Goal: Information Seeking & Learning: Learn about a topic

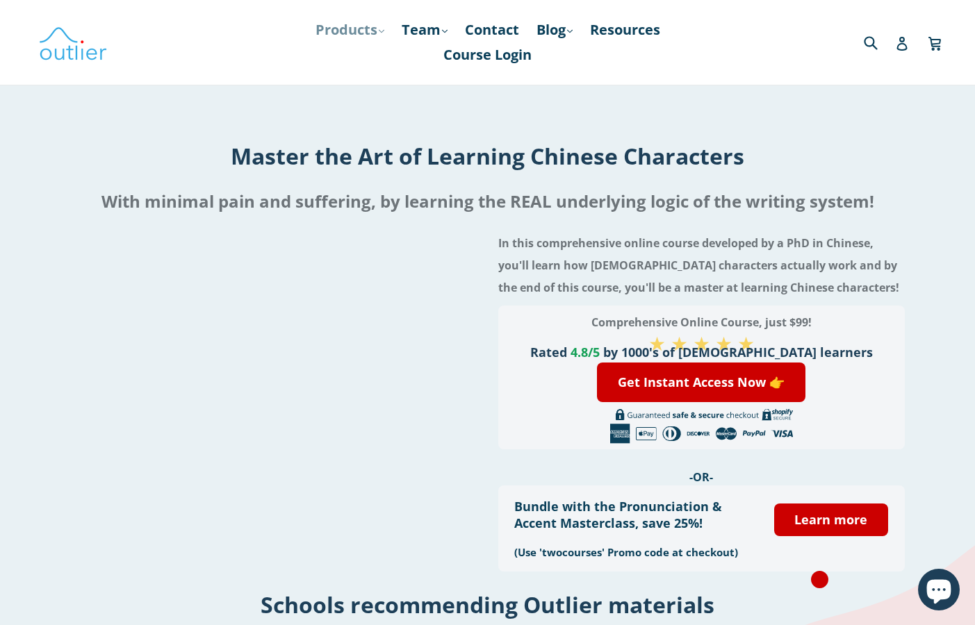
click at [329, 23] on link "Products .cls-1{fill:#231f20} expand" at bounding box center [350, 29] width 83 height 25
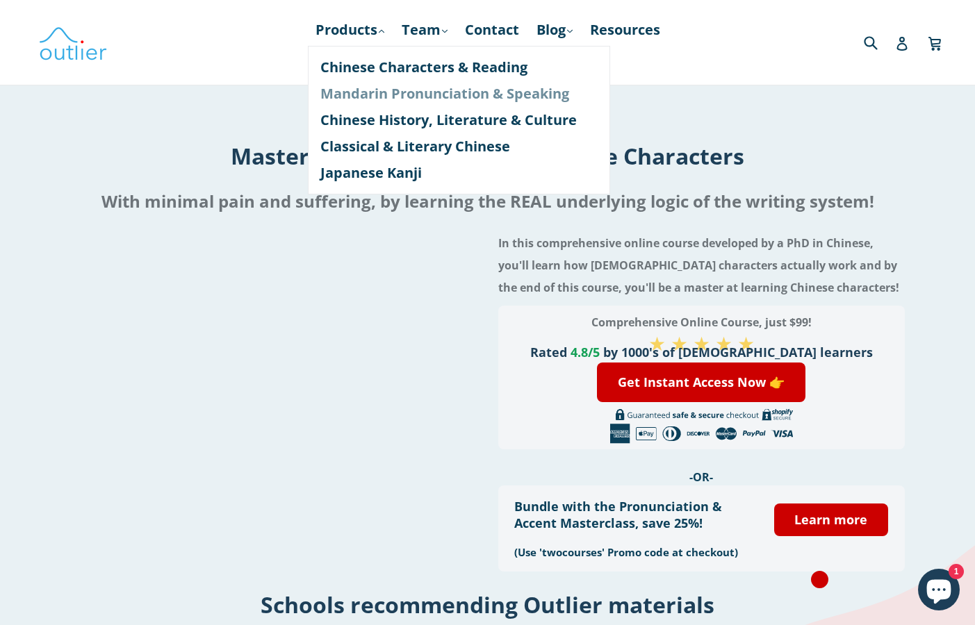
click at [362, 84] on link "Mandarin Pronunciation & Speaking" at bounding box center [458, 94] width 277 height 26
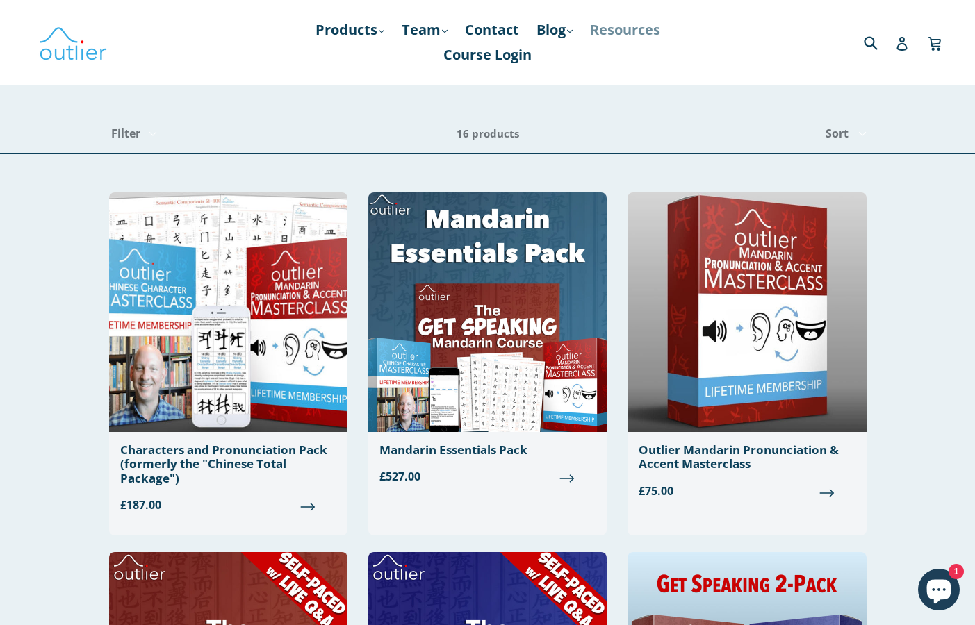
click at [614, 28] on link "Resources" at bounding box center [625, 29] width 84 height 25
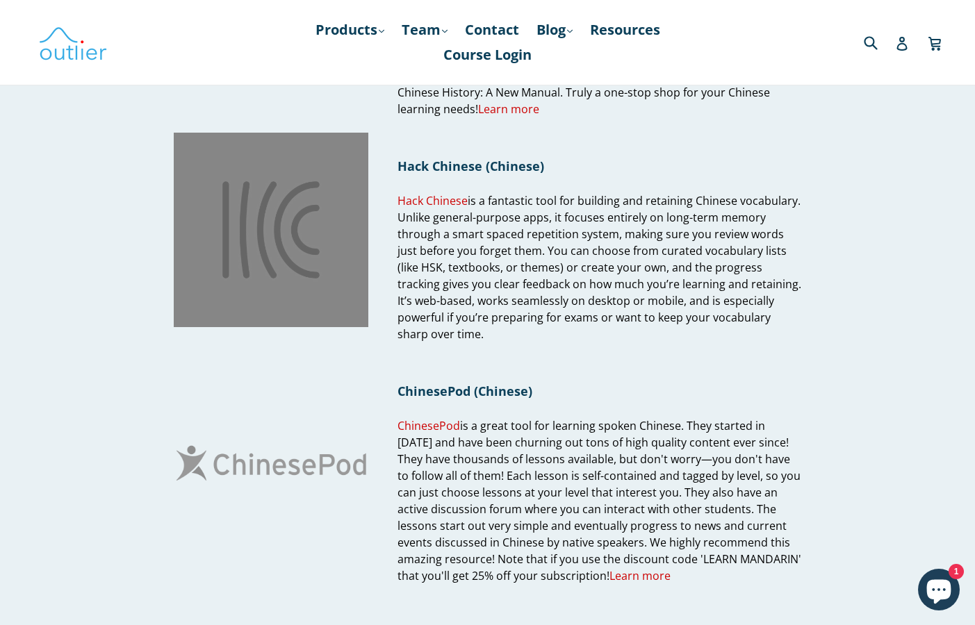
scroll to position [499, 0]
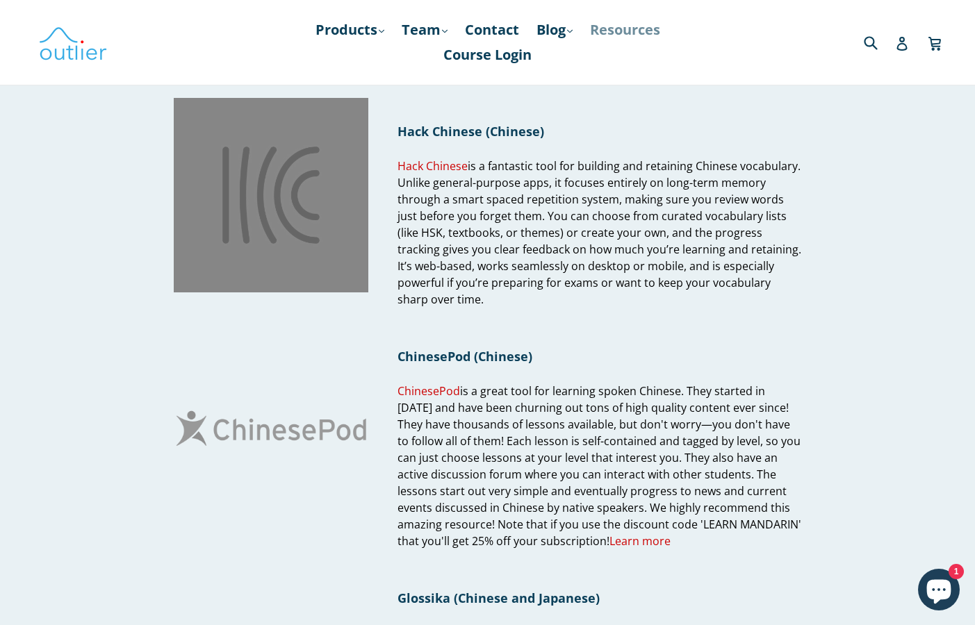
click at [636, 26] on link "Resources" at bounding box center [625, 29] width 84 height 25
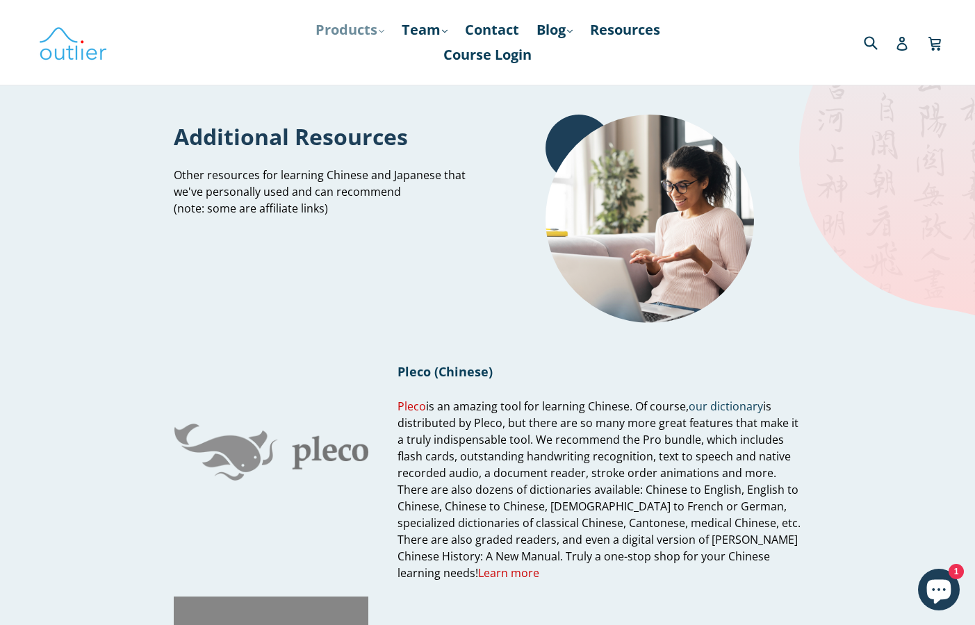
click at [359, 27] on link "Products .cls-1{fill:#231f20} expand" at bounding box center [350, 29] width 83 height 25
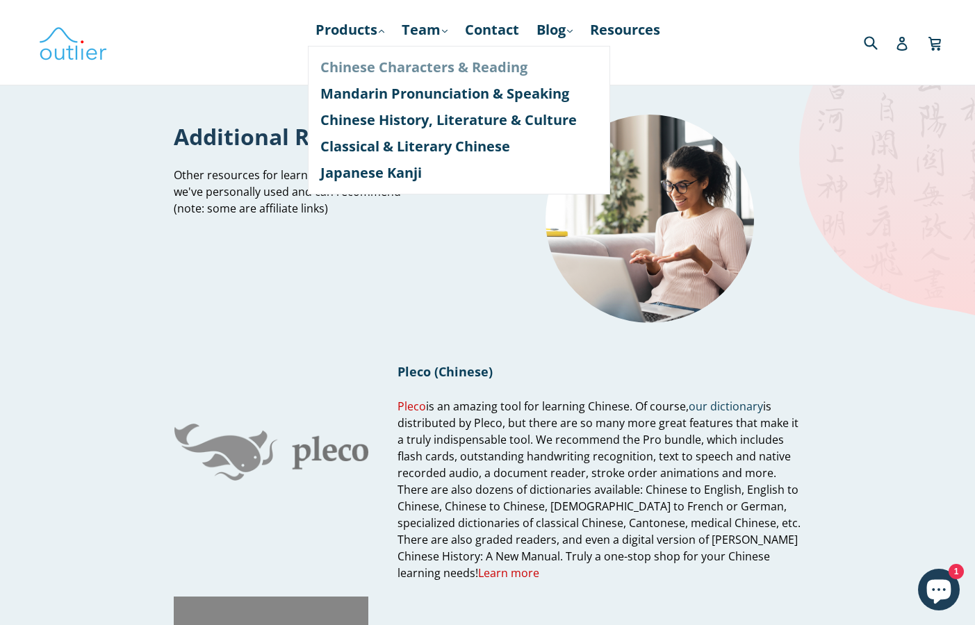
click at [369, 76] on link "Chinese Characters & Reading" at bounding box center [458, 67] width 277 height 26
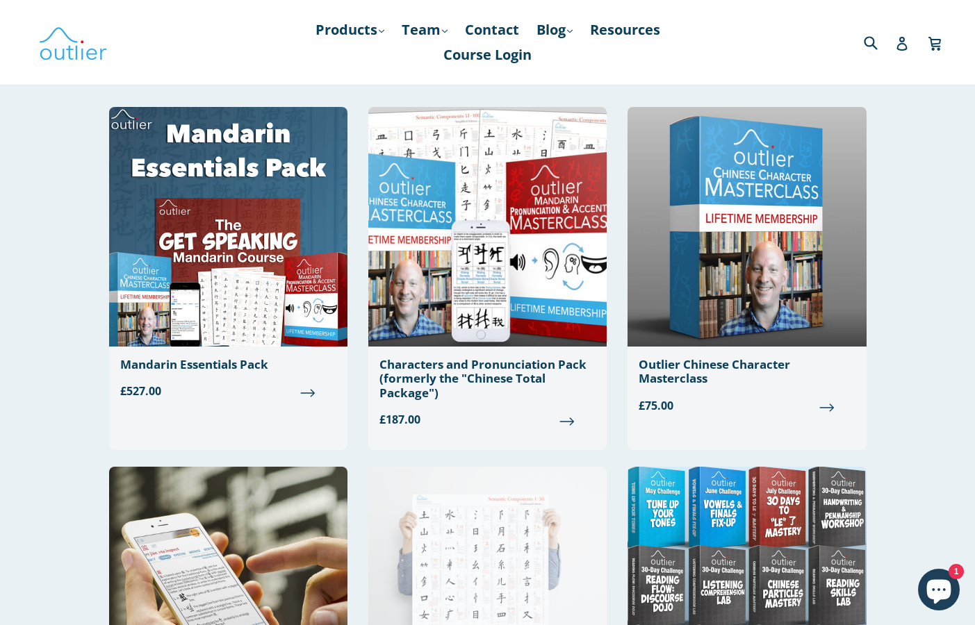
scroll to position [143, 0]
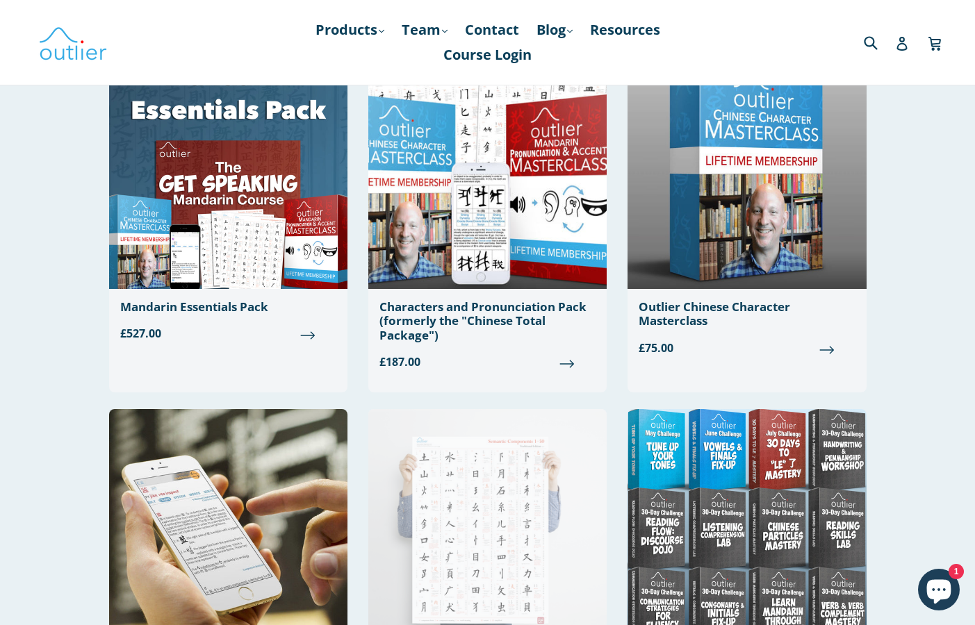
click at [464, 541] on img at bounding box center [487, 529] width 238 height 240
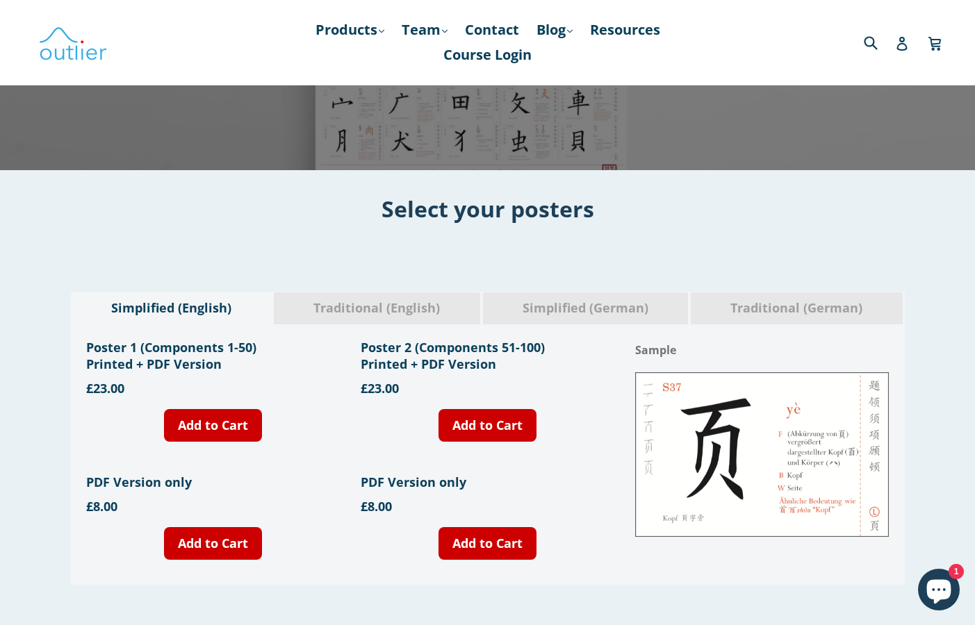
scroll to position [304, 0]
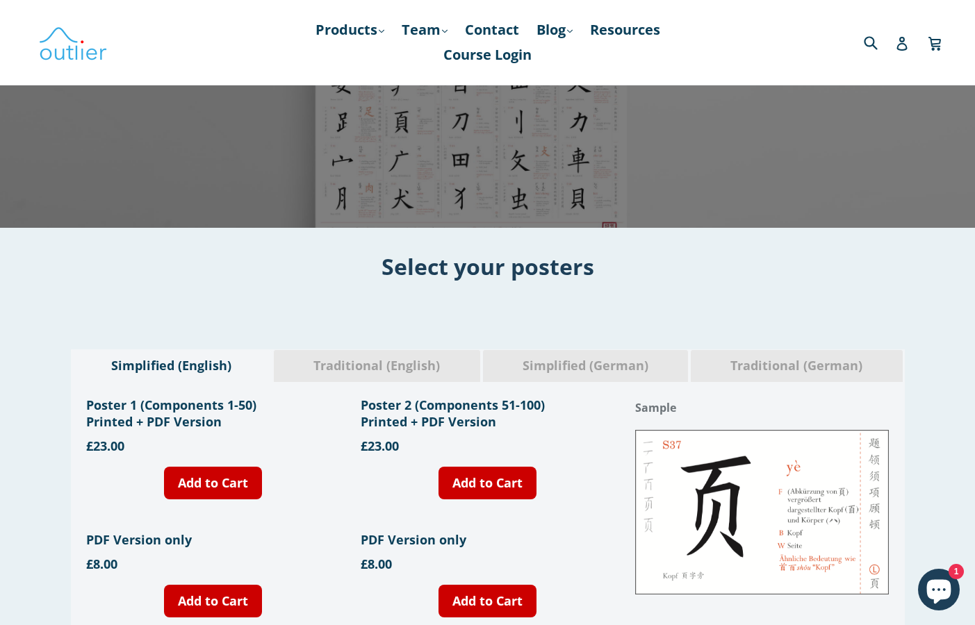
click at [425, 372] on span "Traditional (English)" at bounding box center [377, 366] width 186 height 18
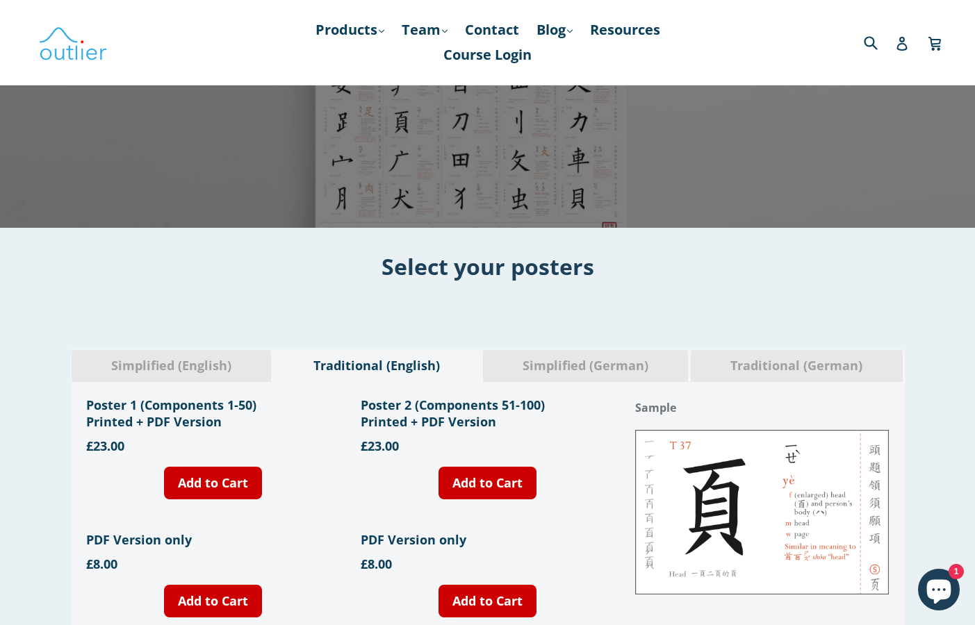
click at [584, 373] on span "Simplified (German)" at bounding box center [585, 366] width 185 height 18
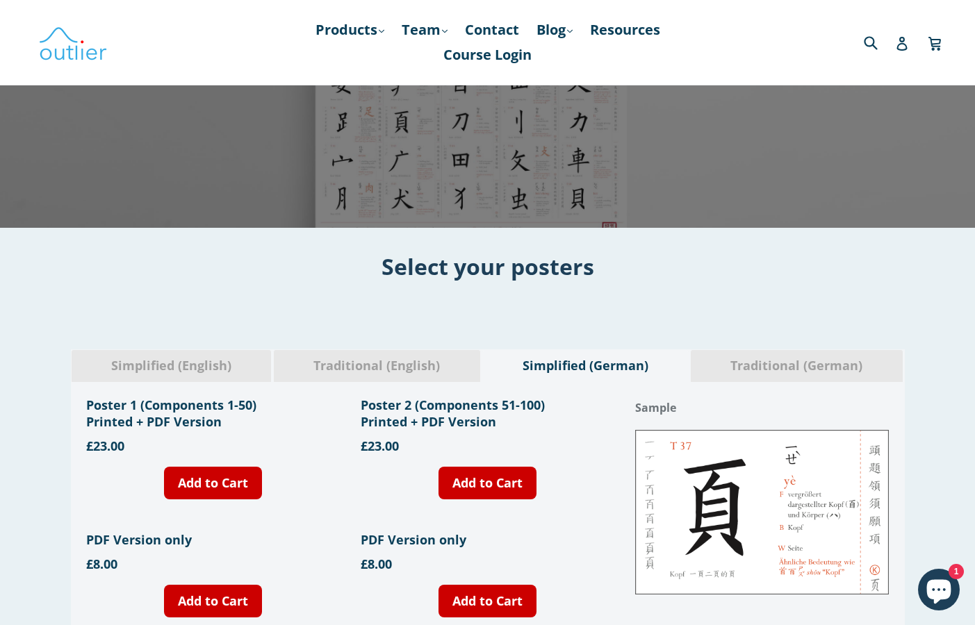
click at [857, 357] on span "Traditional (German)" at bounding box center [796, 366] width 191 height 18
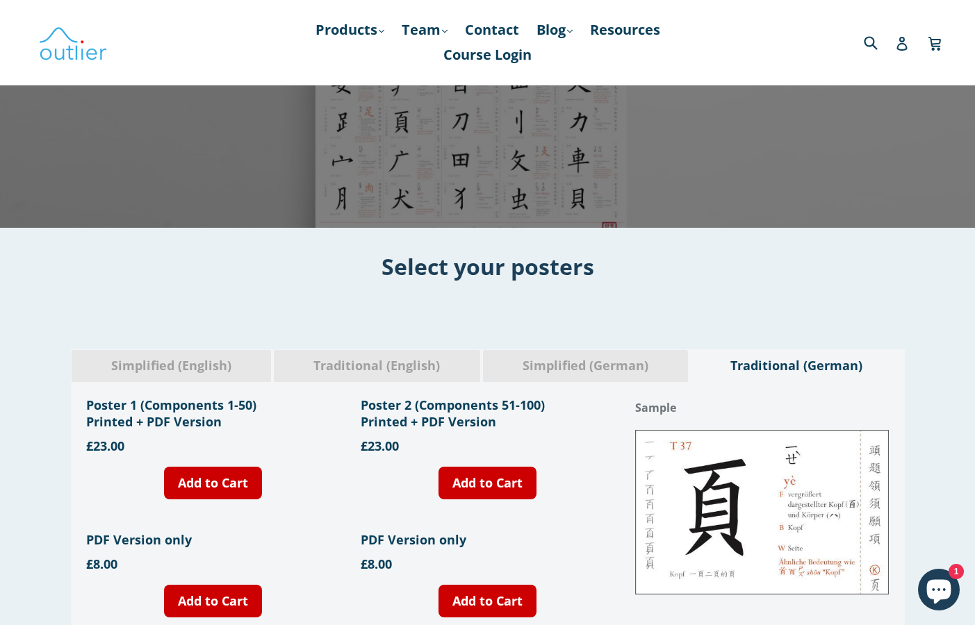
click at [226, 358] on span "Simplified (English)" at bounding box center [171, 366] width 179 height 18
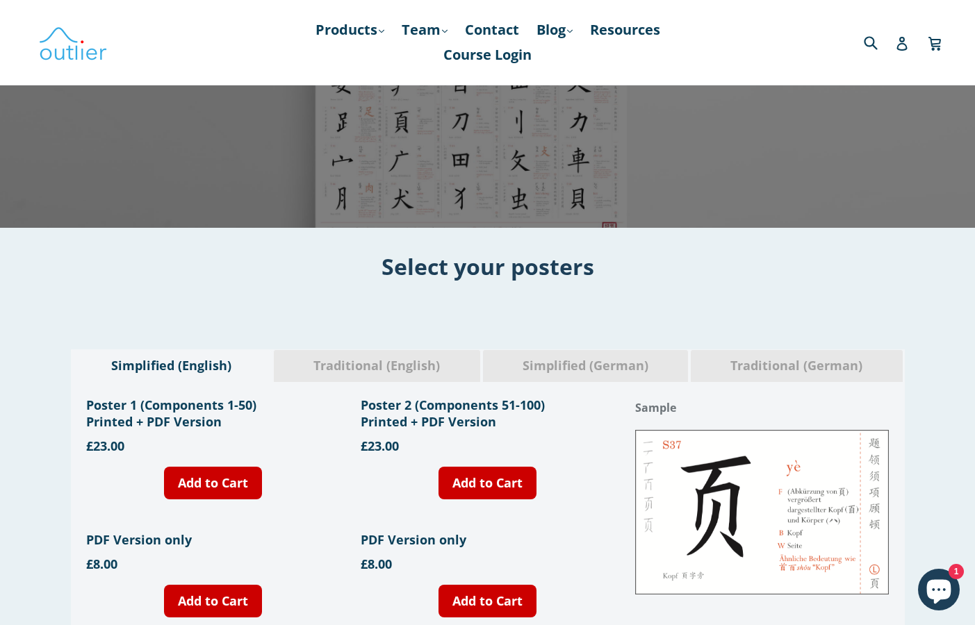
click at [347, 356] on div "Traditional (English)" at bounding box center [377, 366] width 208 height 33
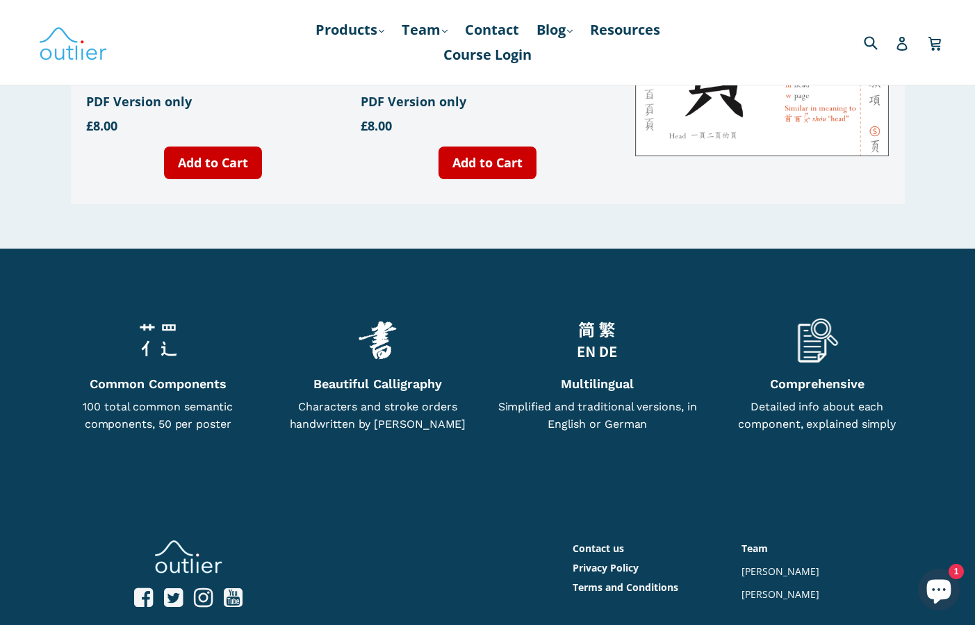
scroll to position [861, 0]
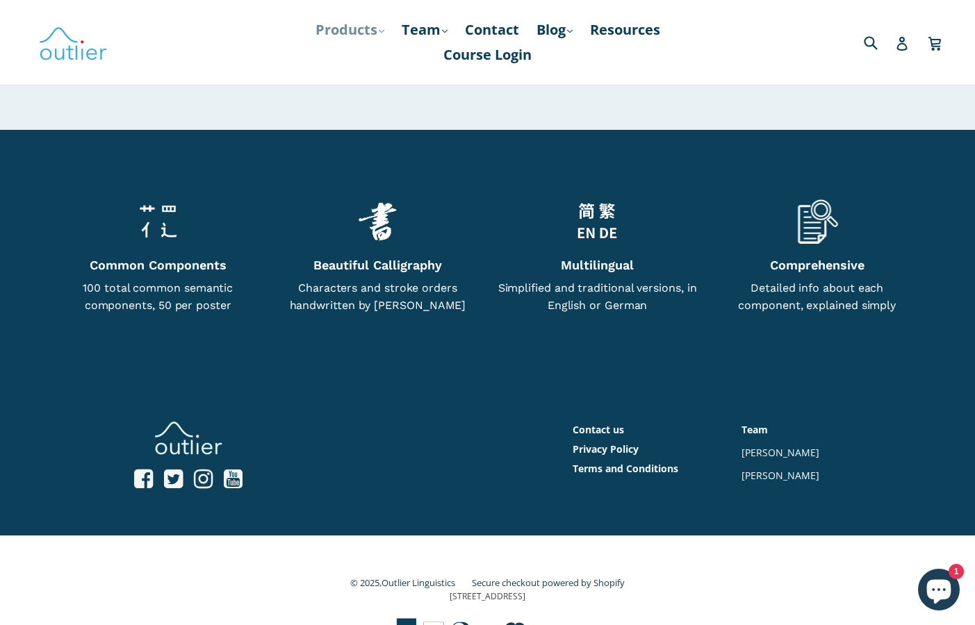
click at [351, 31] on link "Products .cls-1{fill:#231f20} expand" at bounding box center [350, 29] width 83 height 25
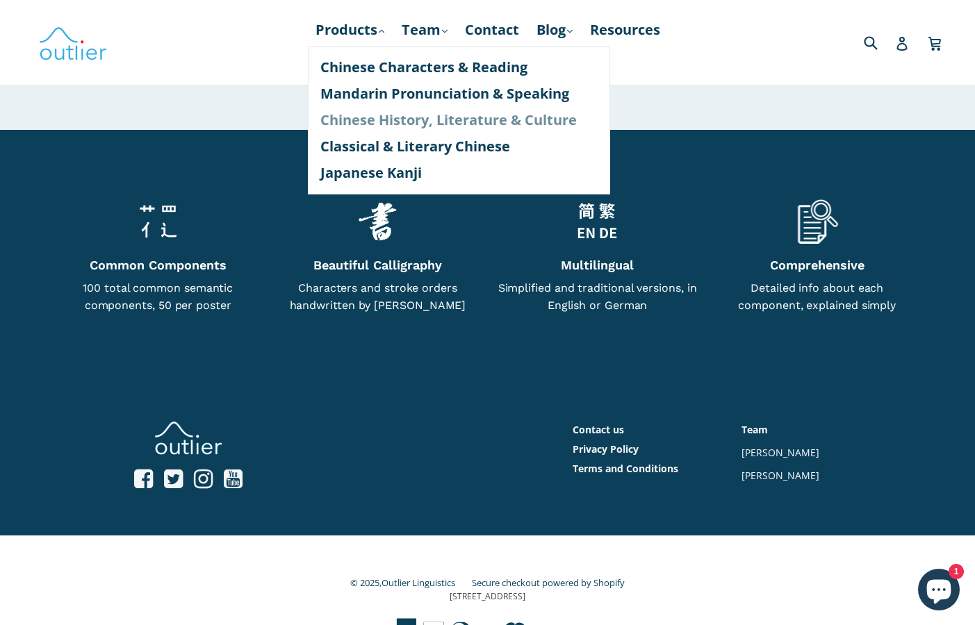
click at [404, 116] on link "Chinese History, Literature & Culture" at bounding box center [458, 120] width 277 height 26
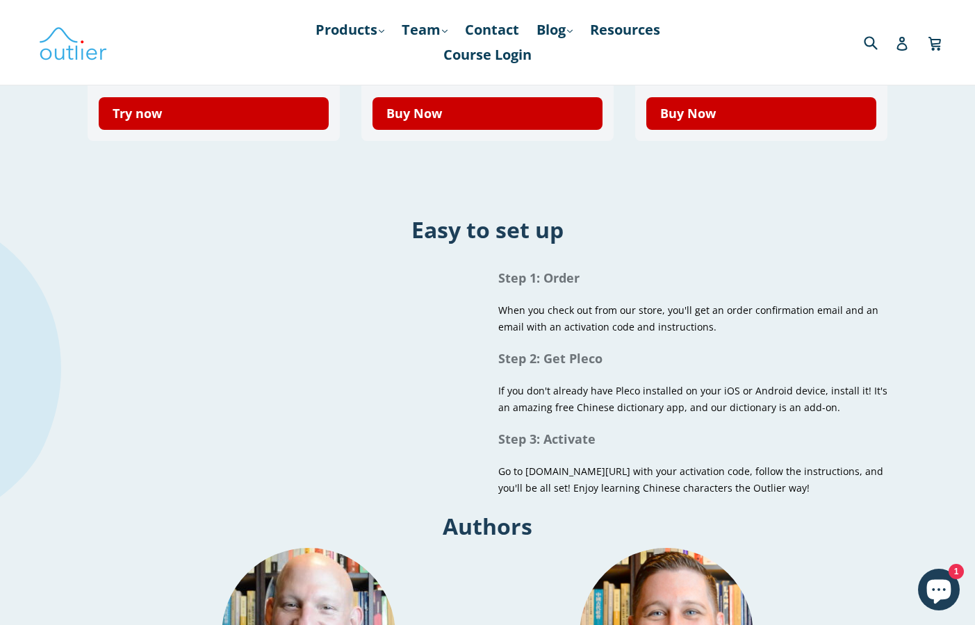
scroll to position [204, 0]
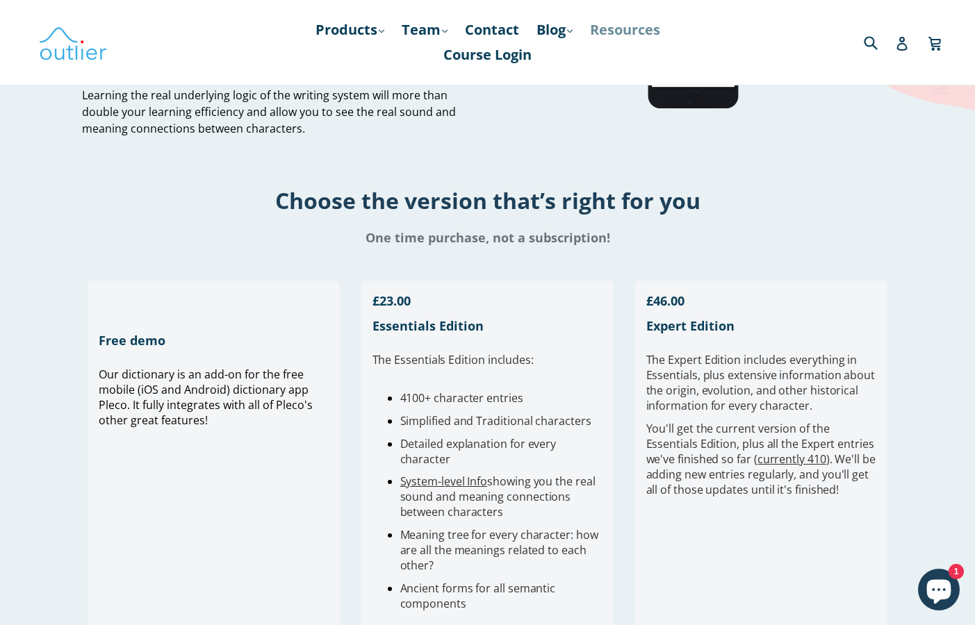
click at [637, 35] on link "Resources" at bounding box center [625, 29] width 84 height 25
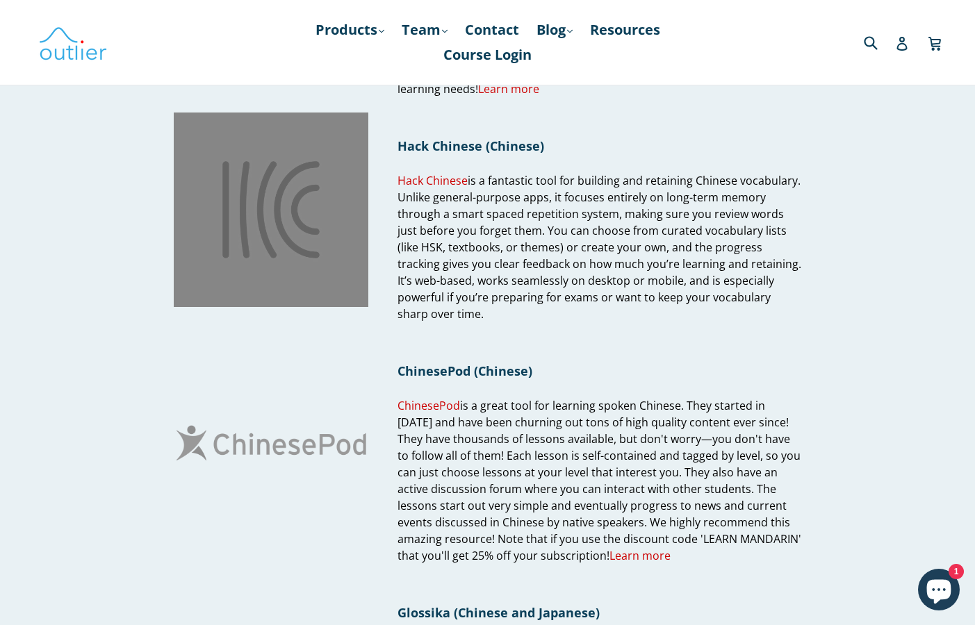
scroll to position [700, 0]
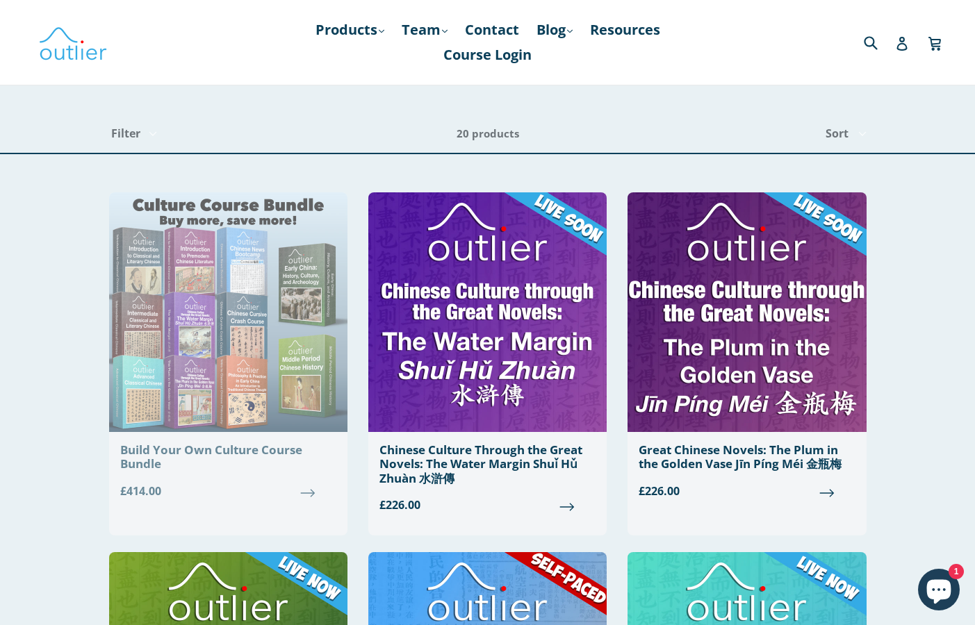
click at [264, 452] on div "Build Your Own Culture Course Bundle" at bounding box center [228, 457] width 216 height 28
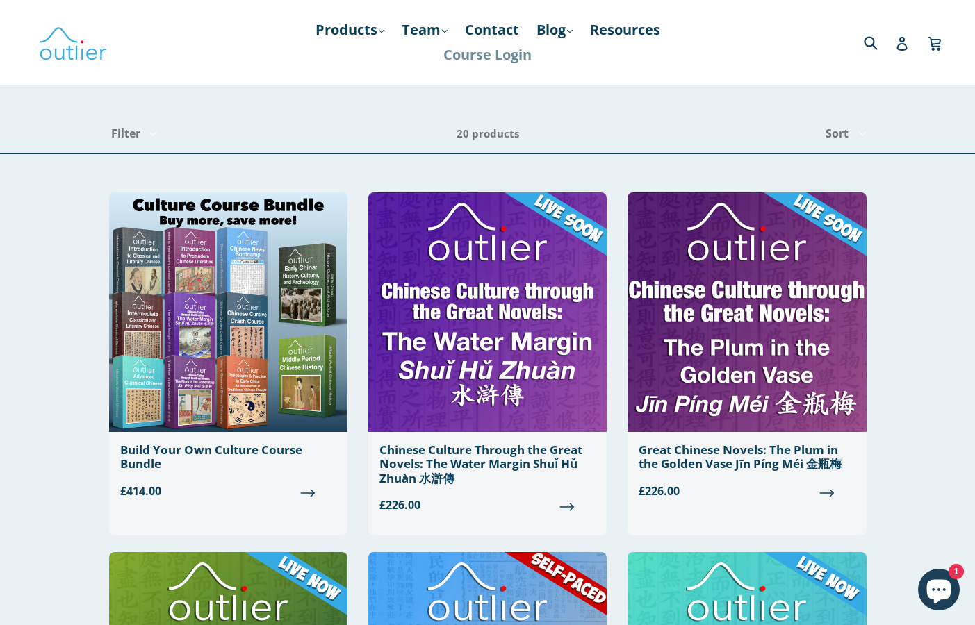
click at [509, 60] on link "Course Login" at bounding box center [487, 54] width 102 height 25
